Goal: Information Seeking & Learning: Learn about a topic

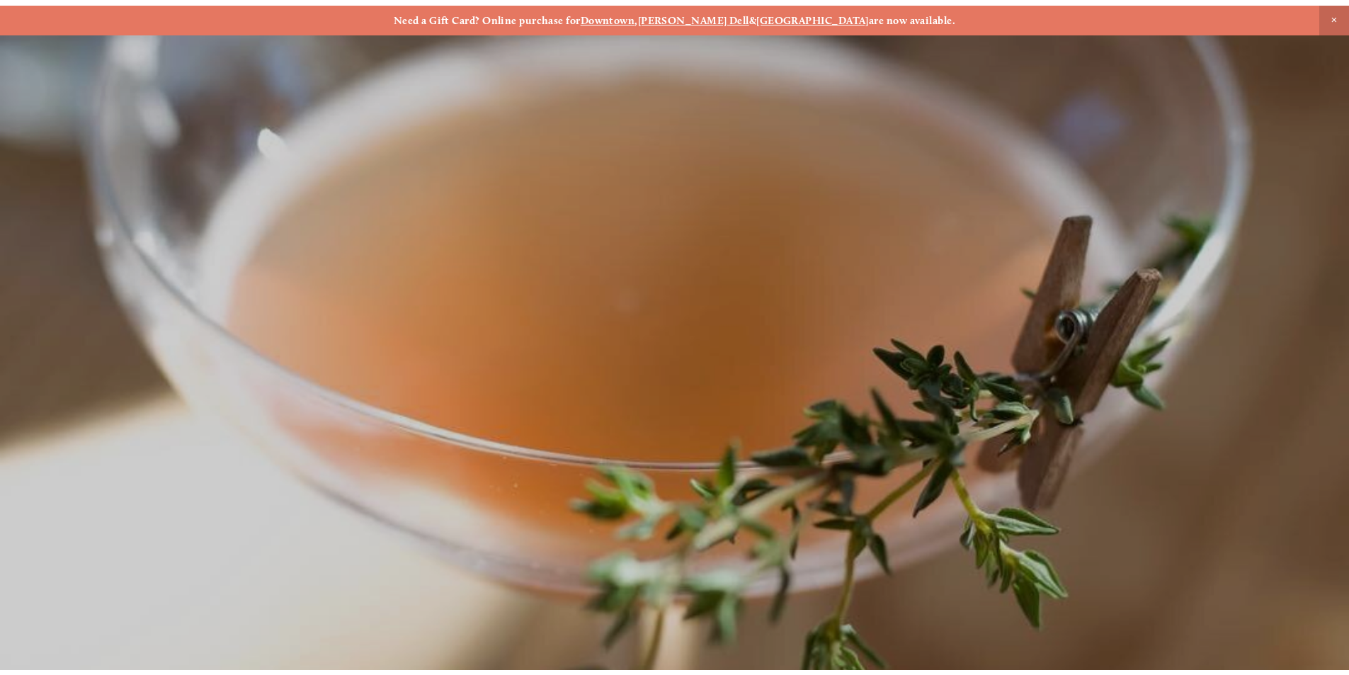
scroll to position [30, 0]
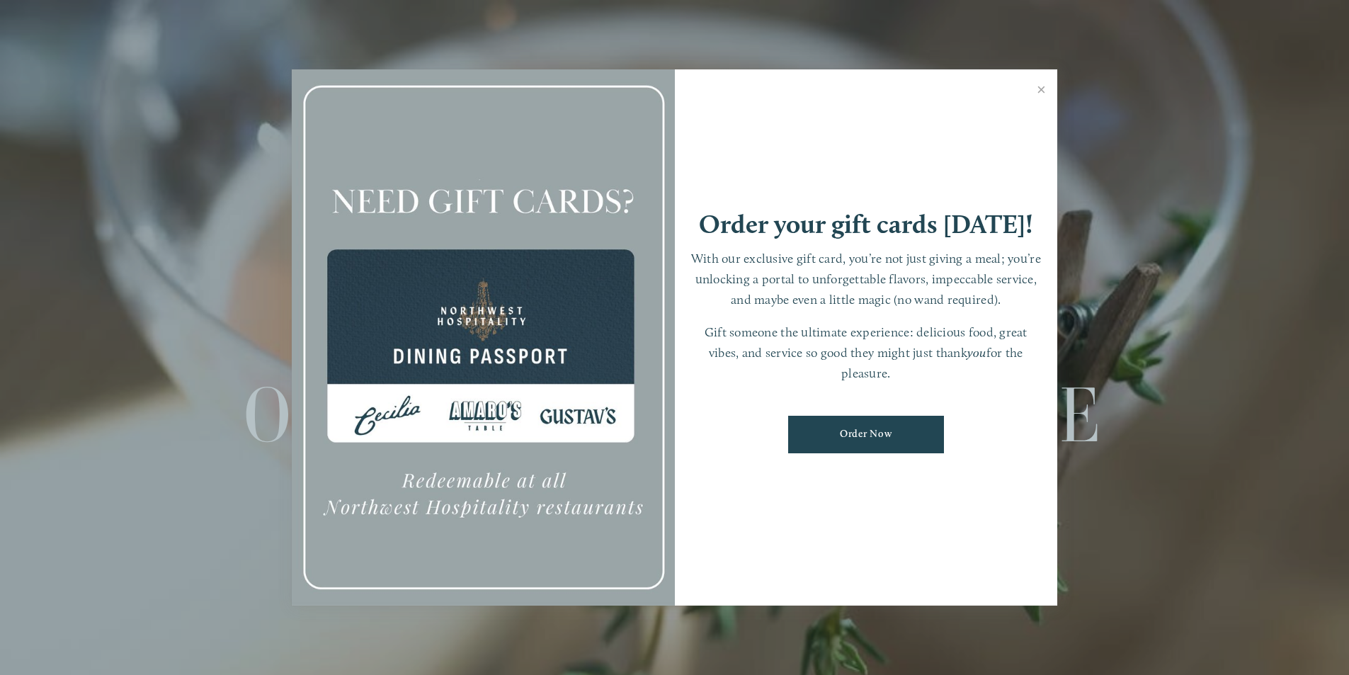
click at [1043, 85] on link "Close" at bounding box center [1041, 92] width 28 height 40
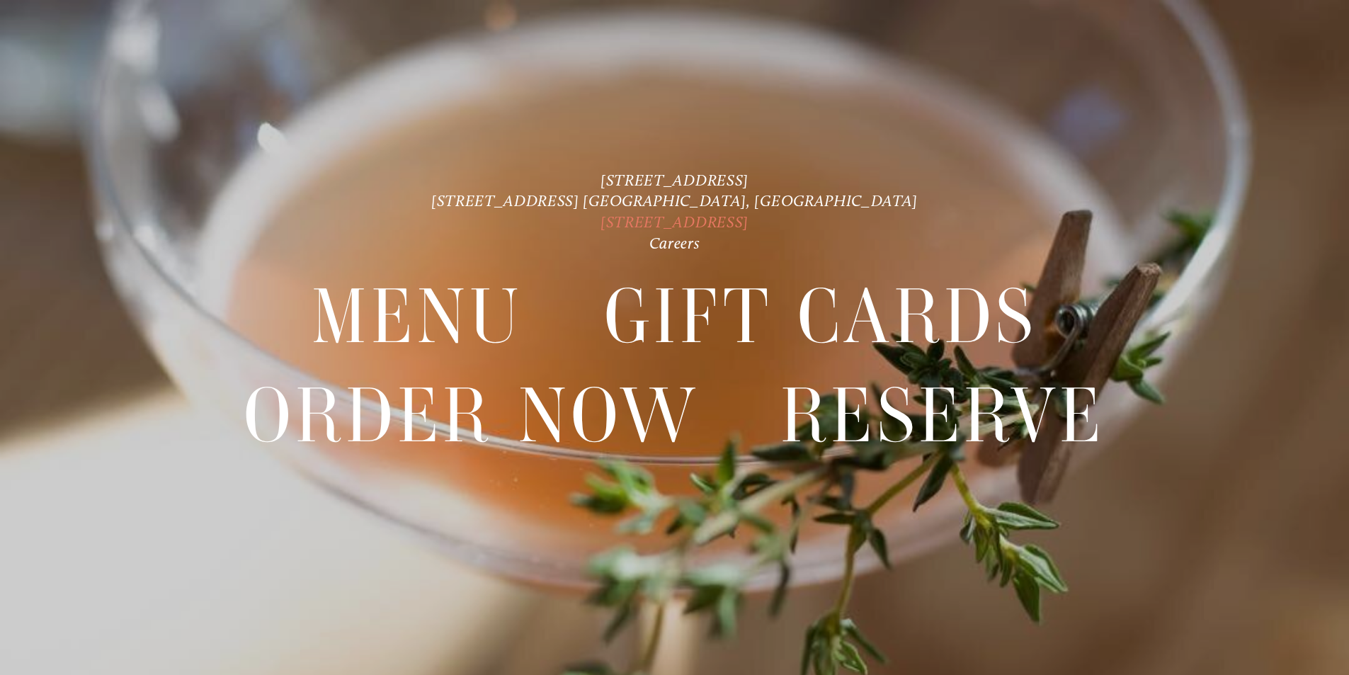
click at [680, 217] on link "[STREET_ADDRESS]" at bounding box center [674, 221] width 148 height 19
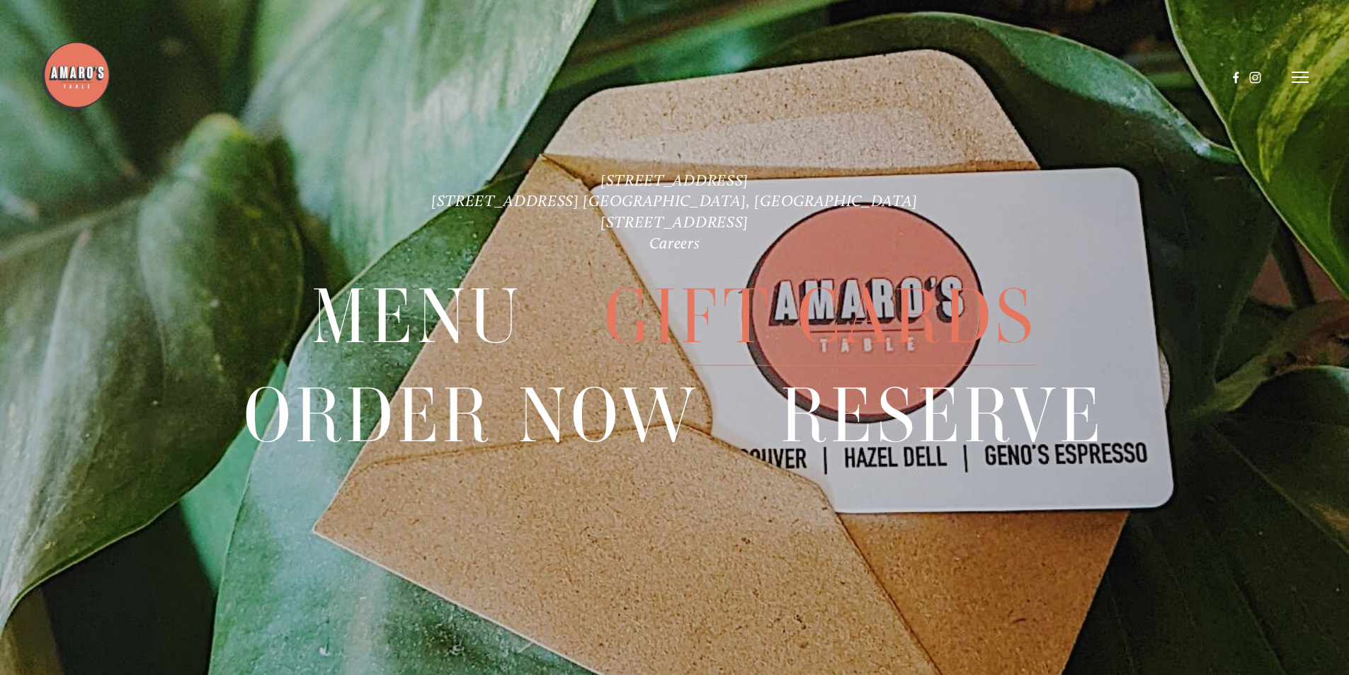
scroll to position [0, 0]
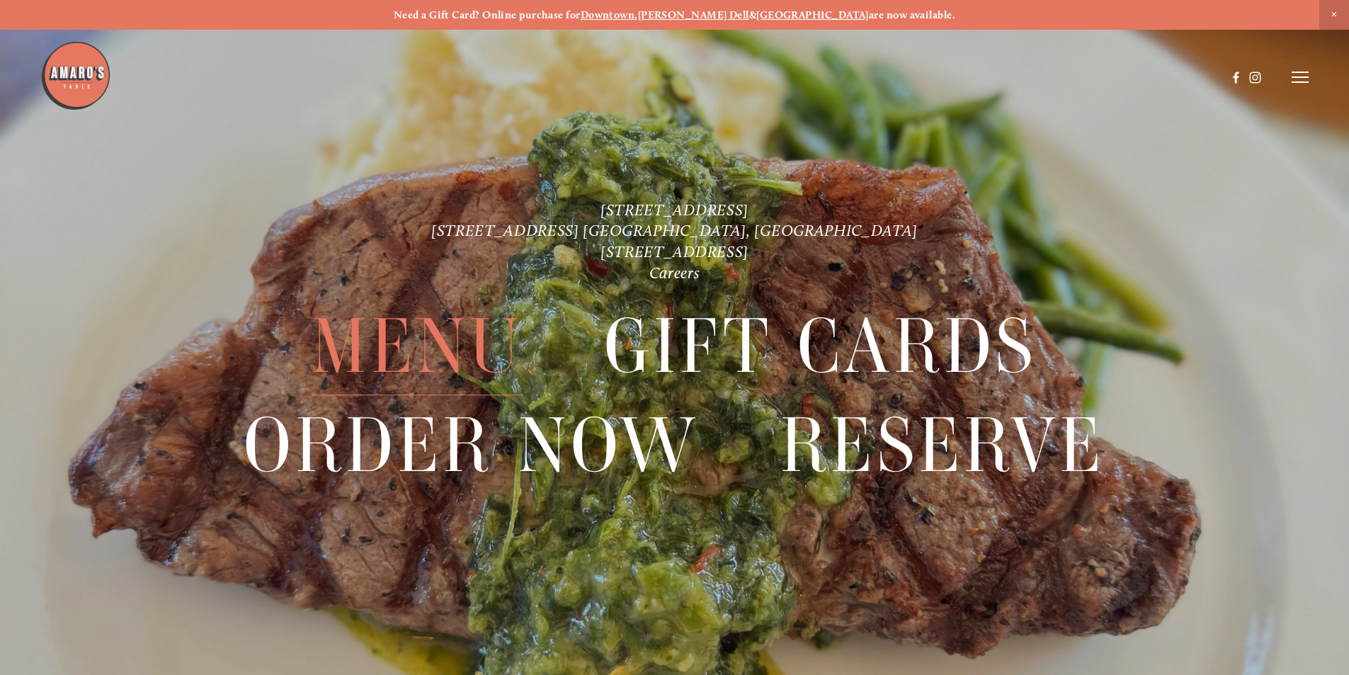
click at [467, 336] on span "Menu" at bounding box center [417, 347] width 211 height 98
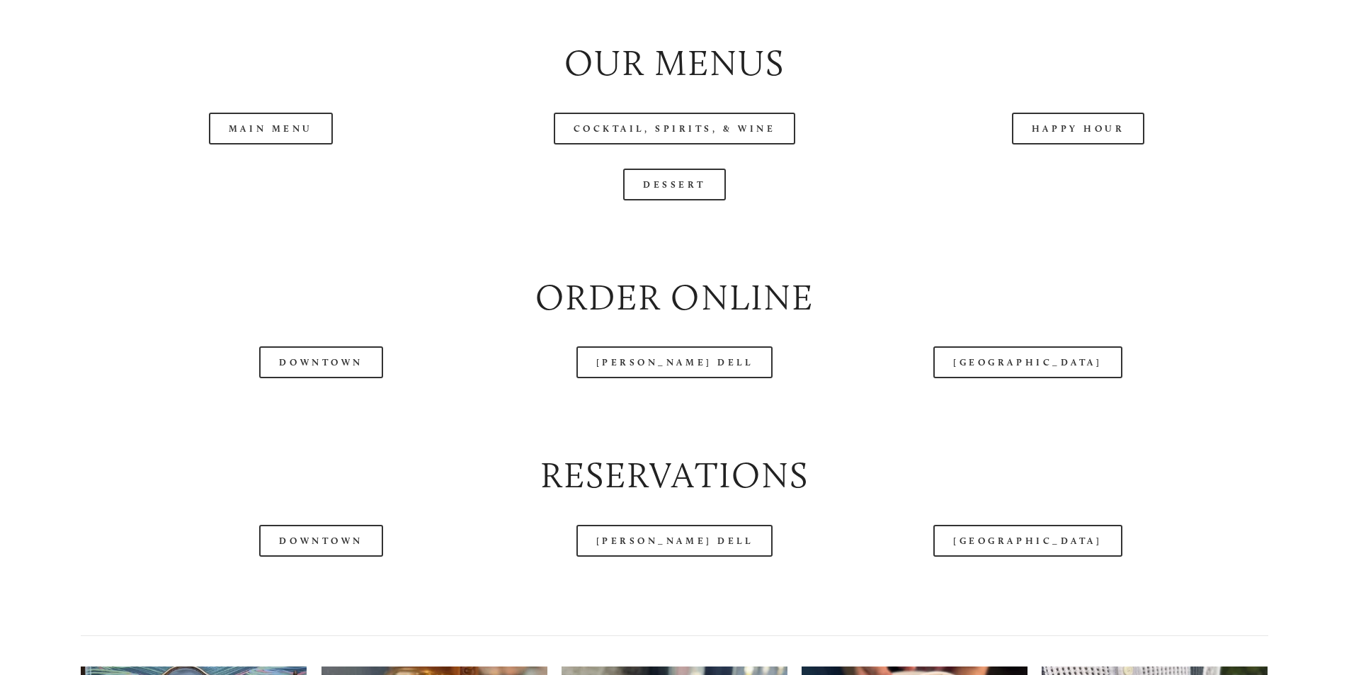
scroll to position [1699, 0]
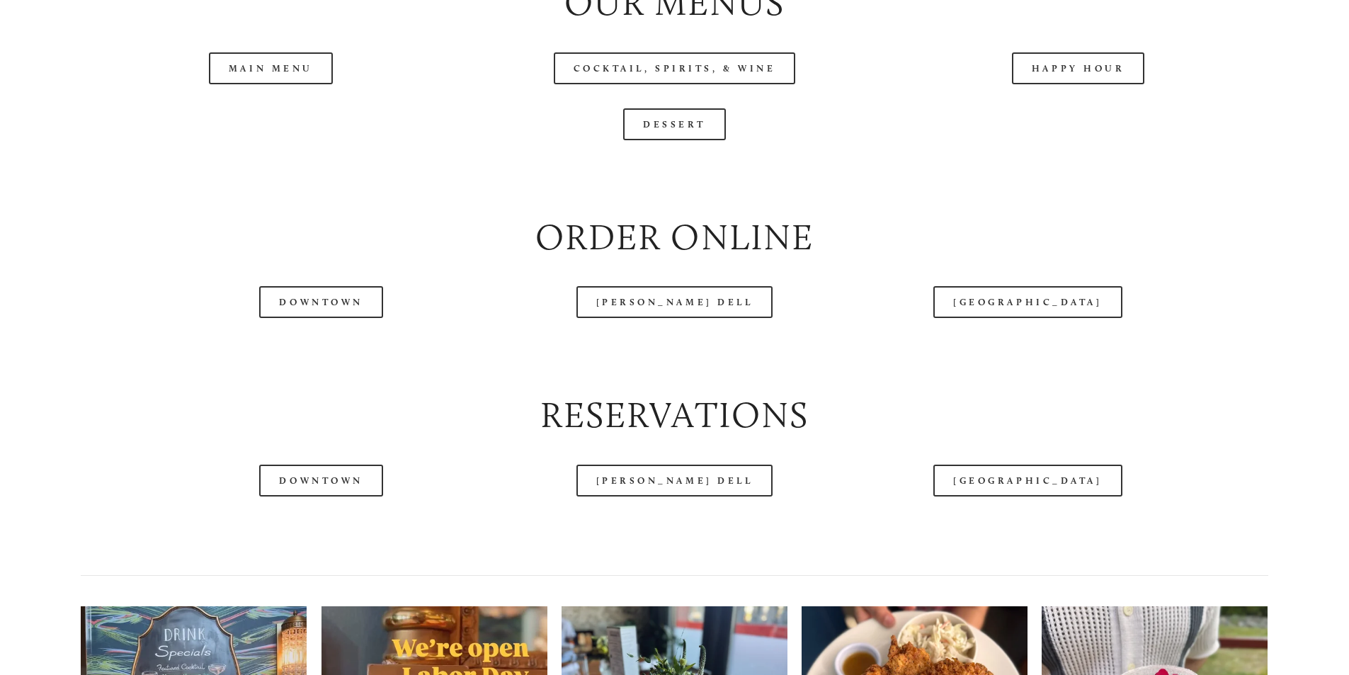
click at [1070, 113] on header "Menu Order Now Visit Gallery 0" at bounding box center [674, 42] width 1268 height 154
click at [290, 113] on header "Menu Order Now Visit Gallery 0" at bounding box center [674, 42] width 1268 height 154
click at [282, 84] on link "Main Menu" at bounding box center [271, 68] width 124 height 32
